Goal: Information Seeking & Learning: Find specific fact

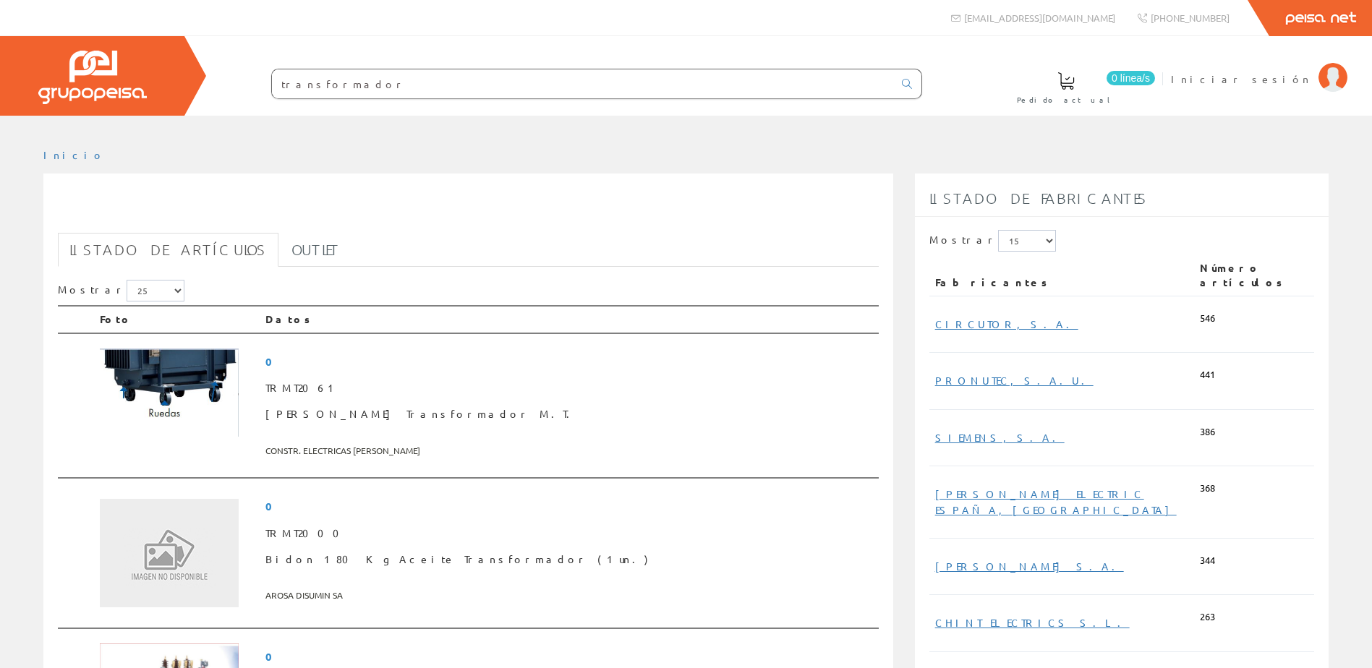
click at [437, 85] on input "transformador" at bounding box center [582, 83] width 621 height 29
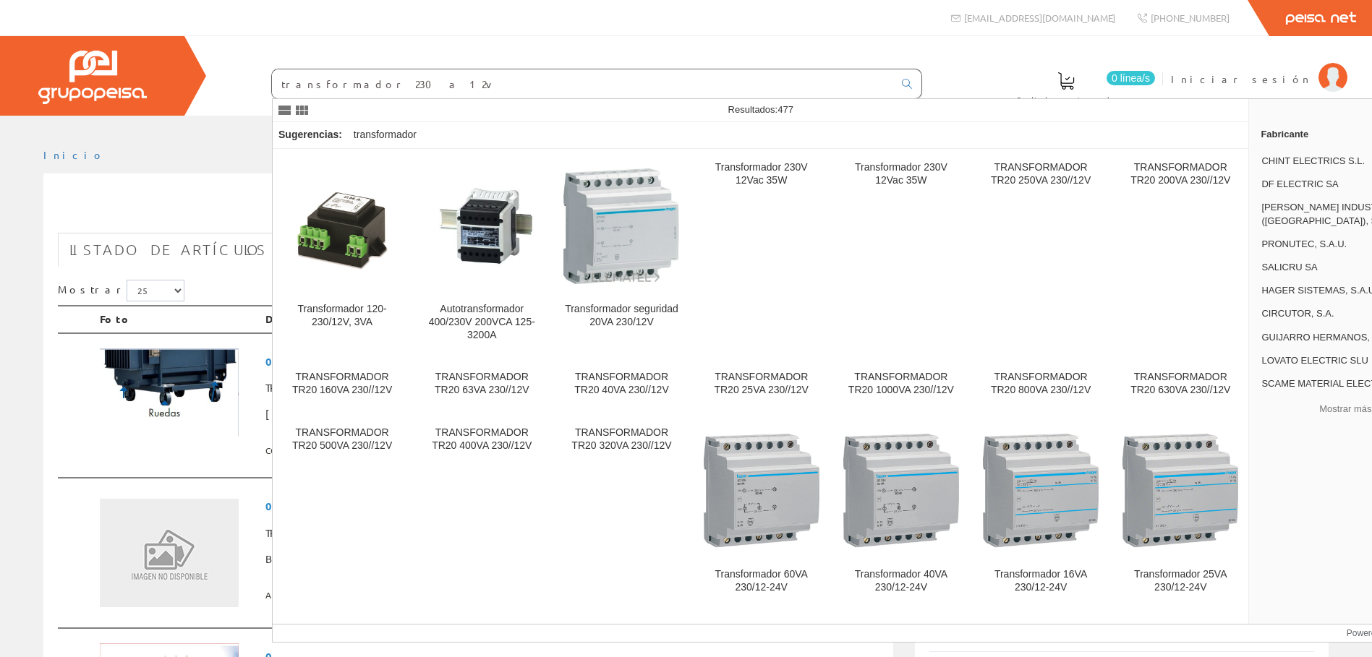
type input "transformador 230 a 12v"
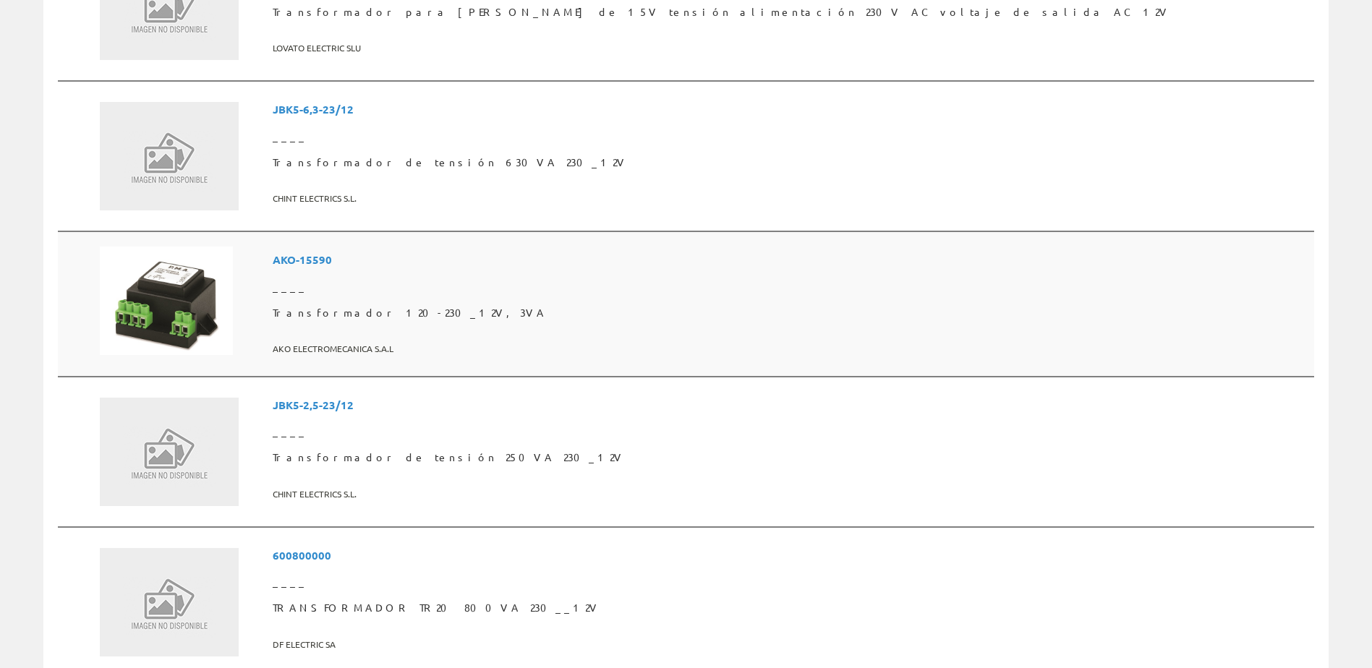
scroll to position [723, 0]
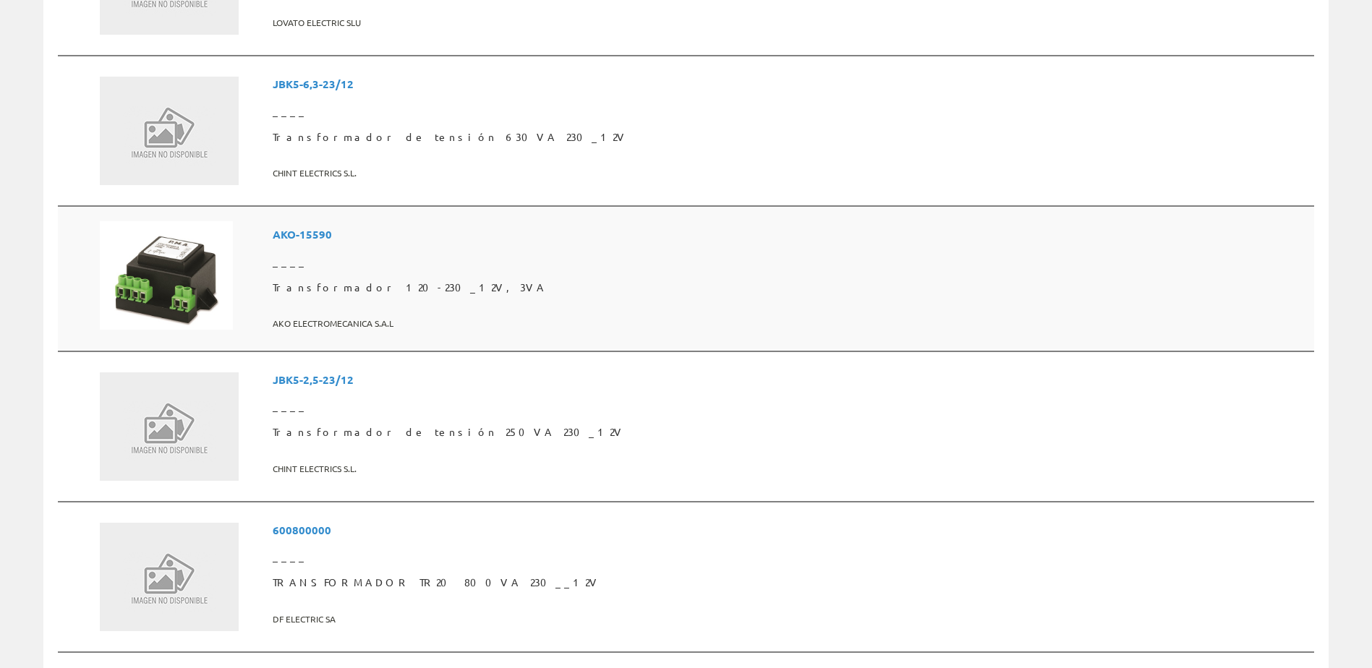
click at [438, 231] on span "AKO-15590" at bounding box center [791, 234] width 1036 height 27
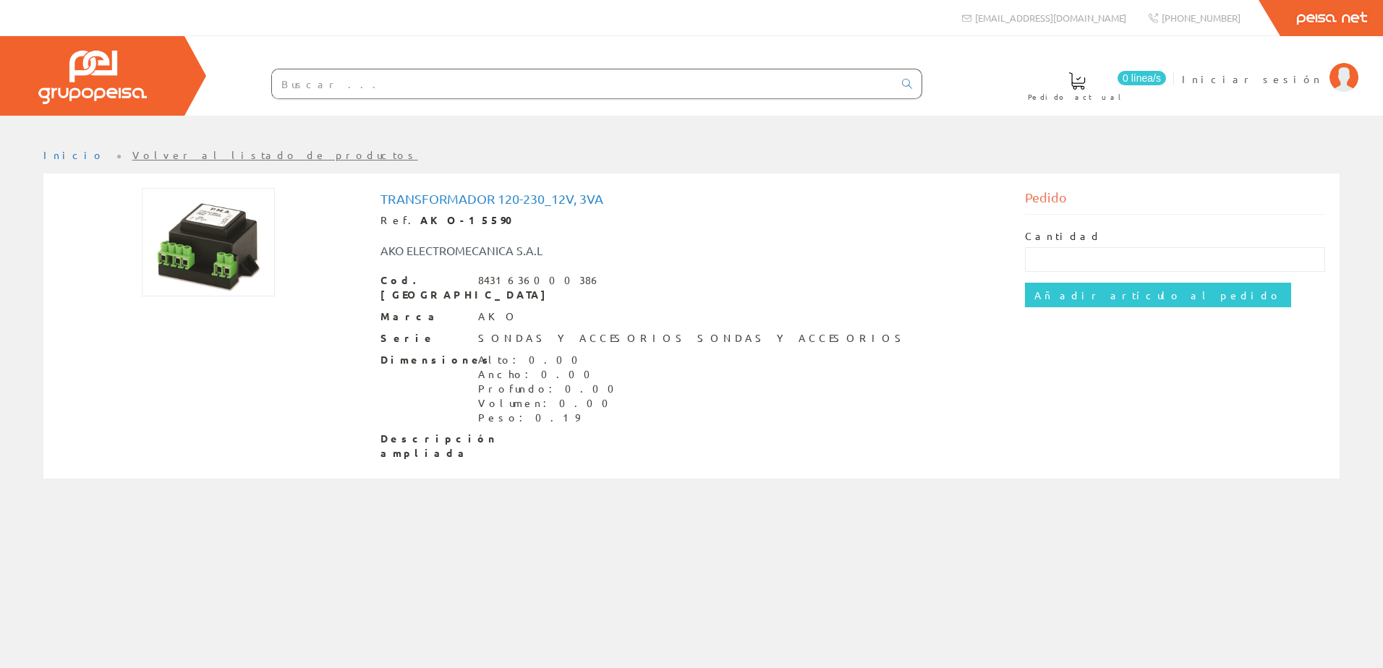
click at [292, 92] on input "text" at bounding box center [582, 83] width 621 height 29
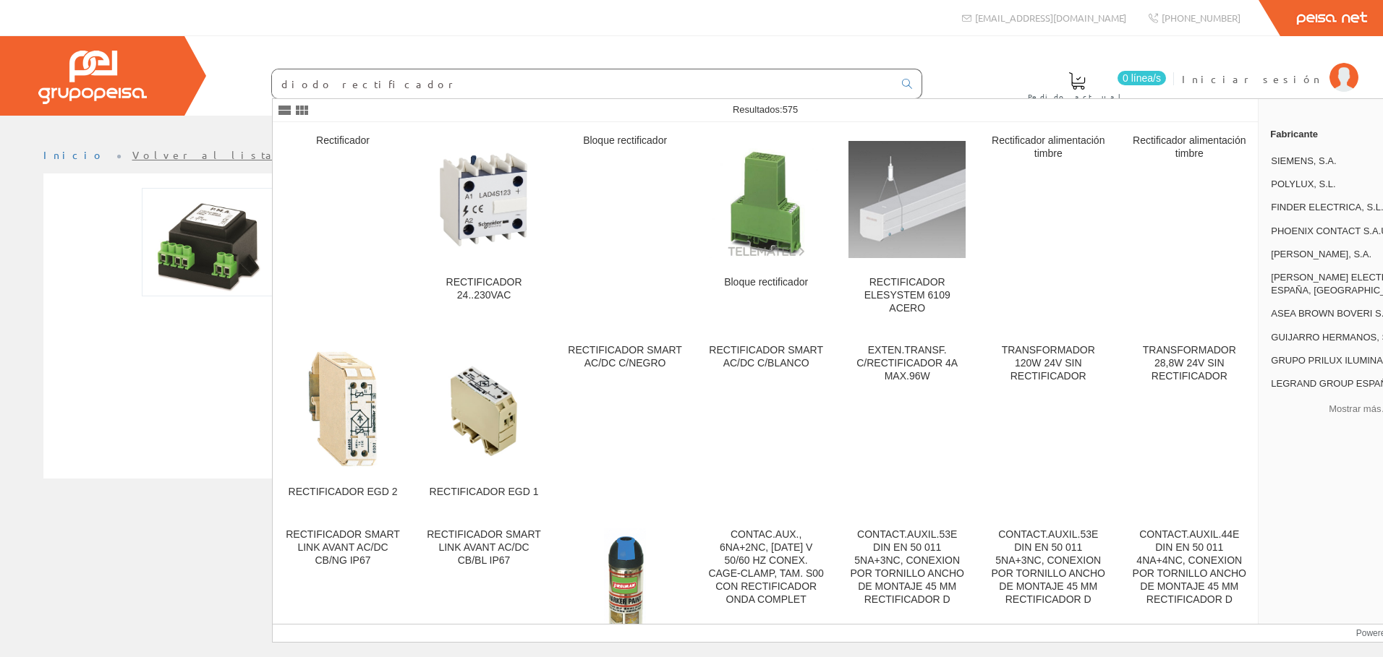
type input "diodo rectificador"
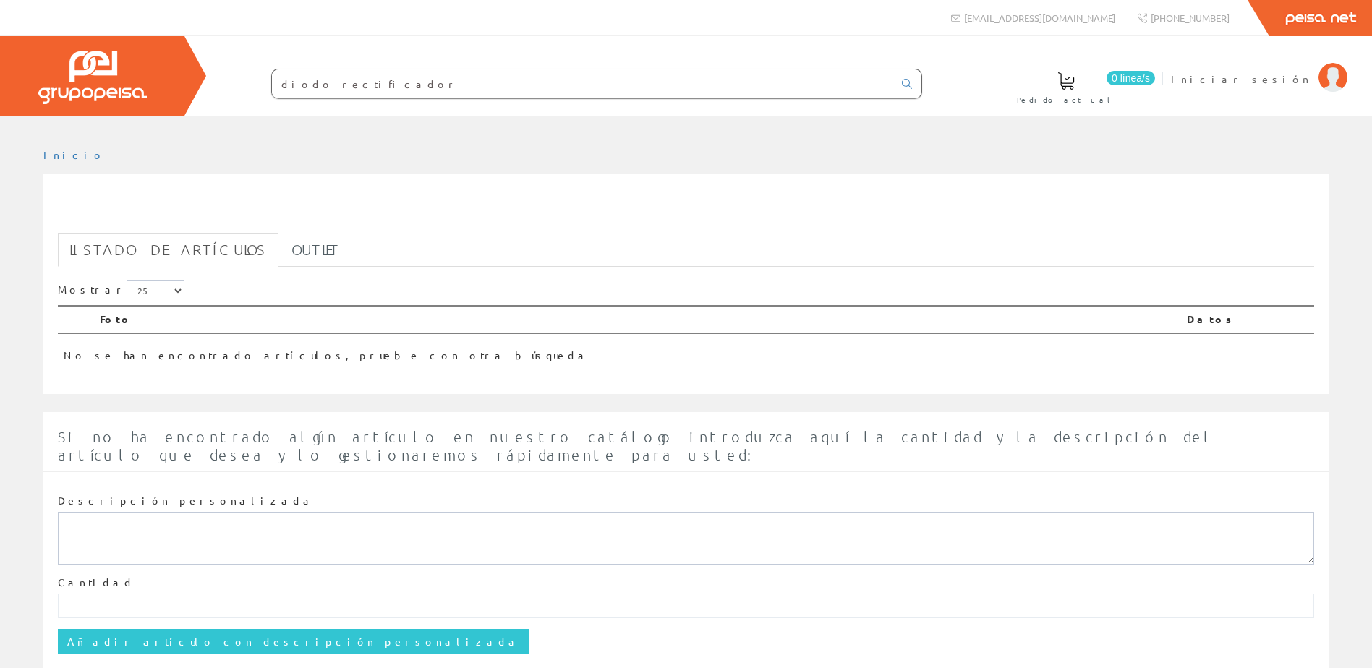
click at [347, 88] on input "diodo rectificador" at bounding box center [582, 83] width 621 height 29
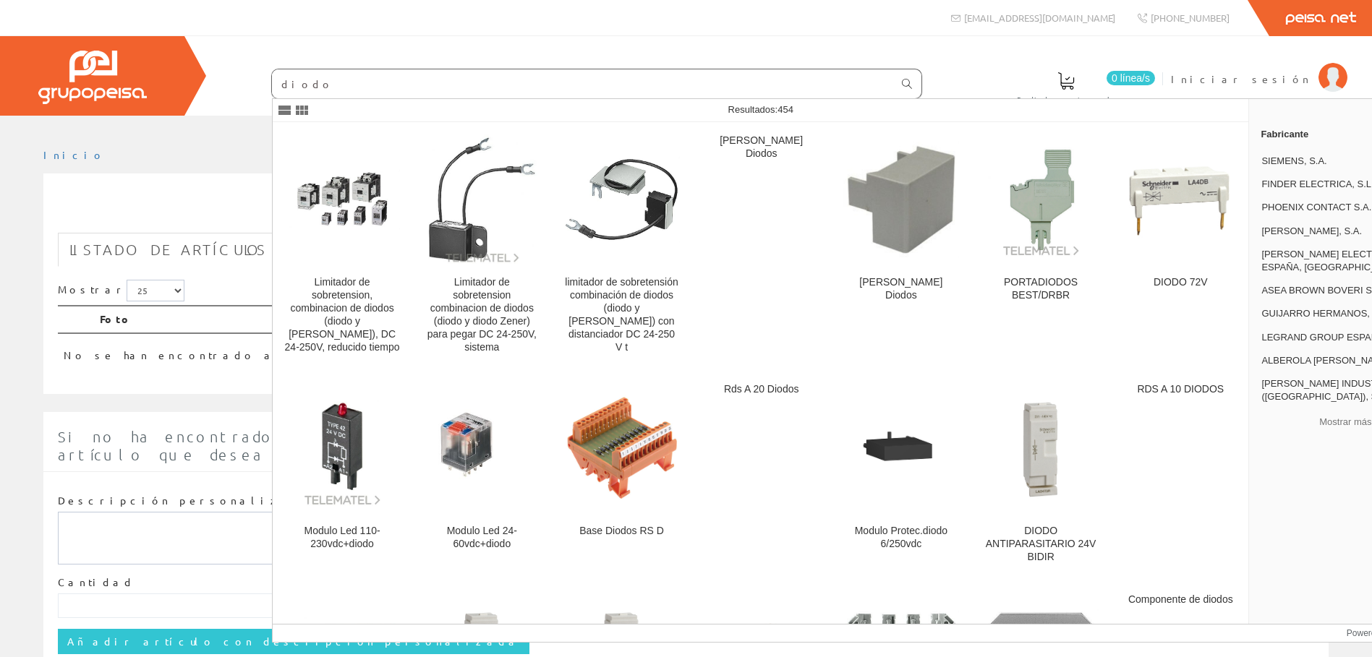
type input "diodo"
click at [908, 90] on link at bounding box center [907, 84] width 29 height 25
click at [906, 69] on div "diodo" at bounding box center [596, 84] width 651 height 30
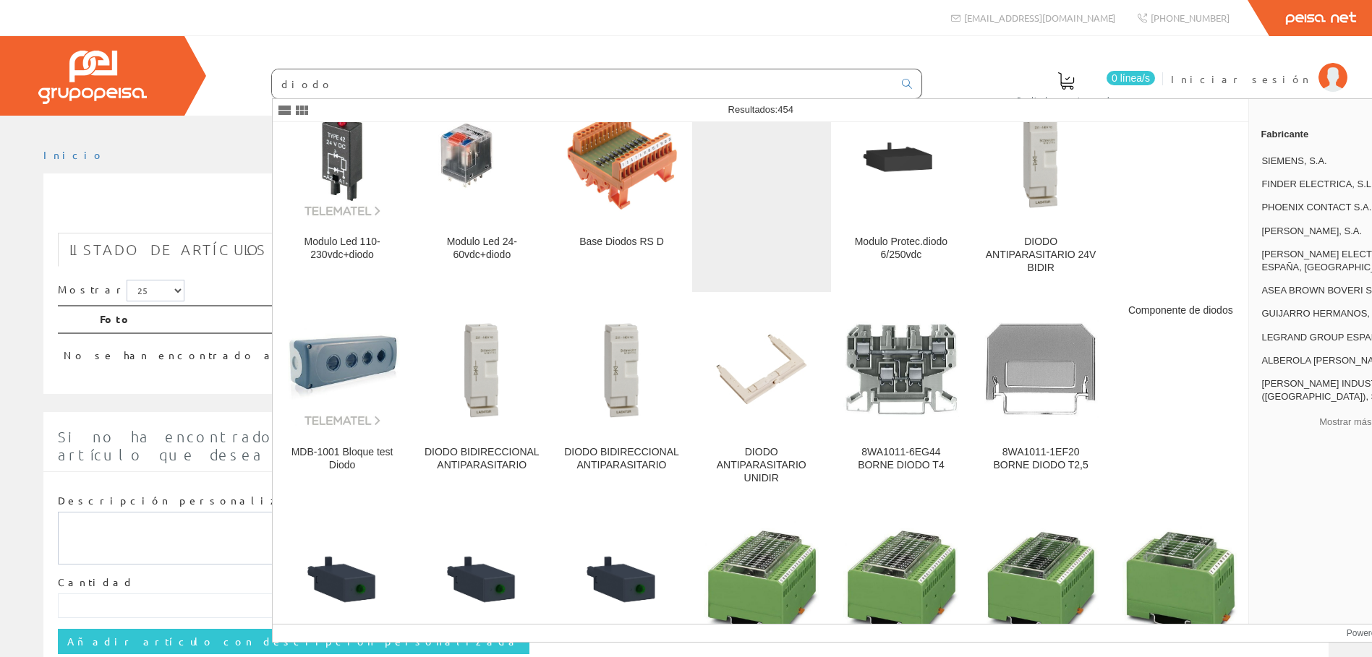
scroll to position [362, 0]
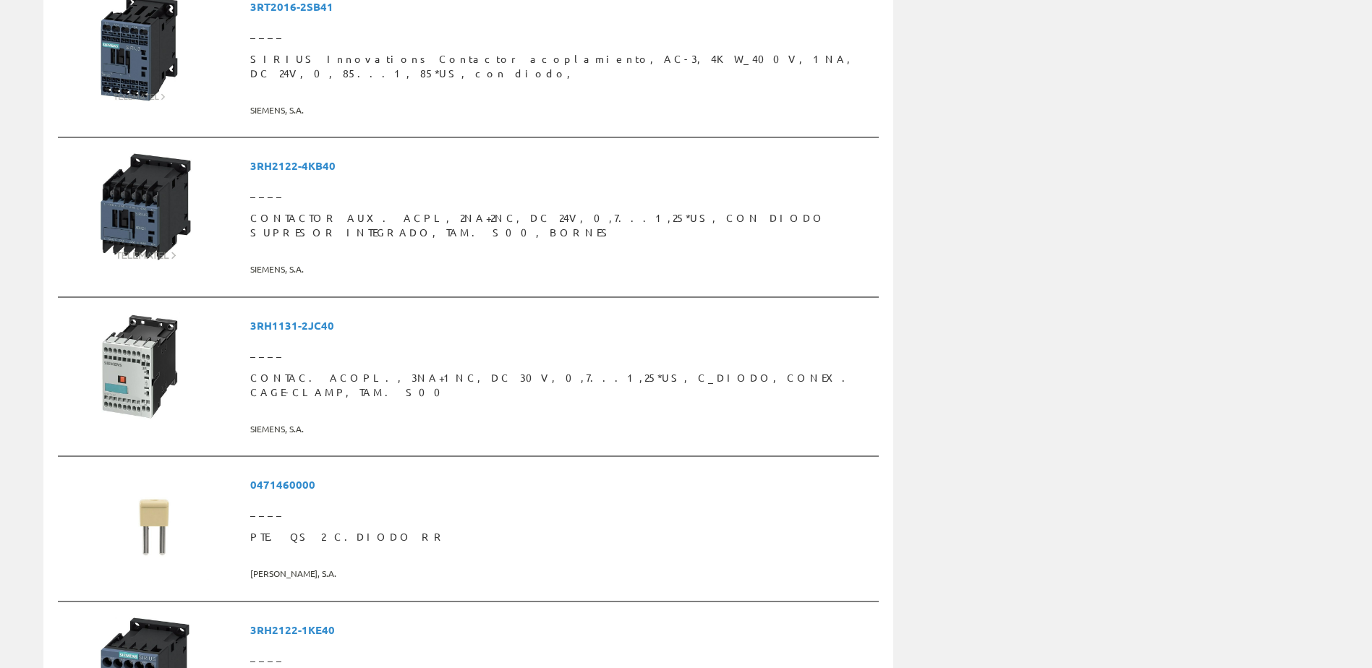
scroll to position [3255, 0]
